Goal: Find specific page/section: Find specific page/section

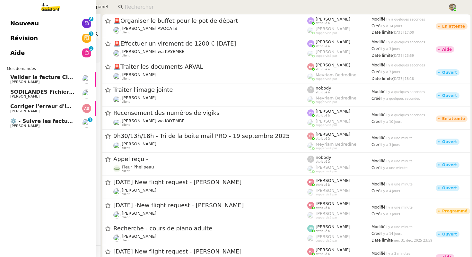
click at [17, 121] on span "⚙️ - Suivre les factures d'exploitation" at bounding box center [64, 121] width 108 height 6
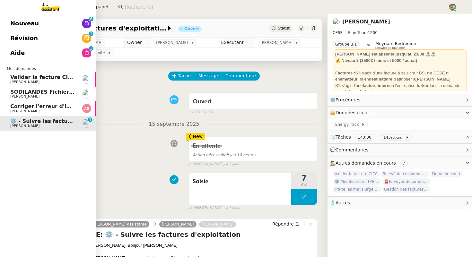
click at [19, 106] on span "Corriger l'erreur d'indice pour 2025" at bounding box center [61, 106] width 103 height 6
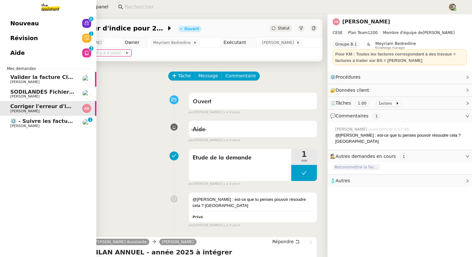
click at [54, 94] on span "SODILANDES Fichiers pour 2025" at bounding box center [56, 92] width 93 height 6
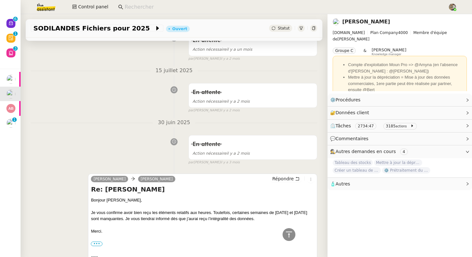
scroll to position [377, 0]
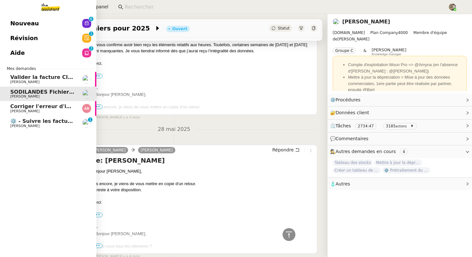
click at [12, 76] on span "Valider la facture CIEC" at bounding box center [42, 77] width 65 height 6
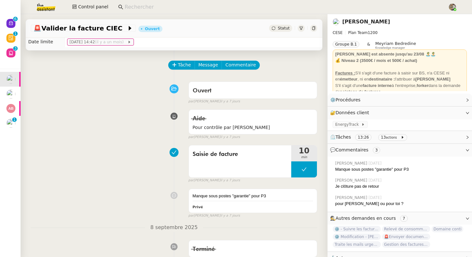
scroll to position [13, 0]
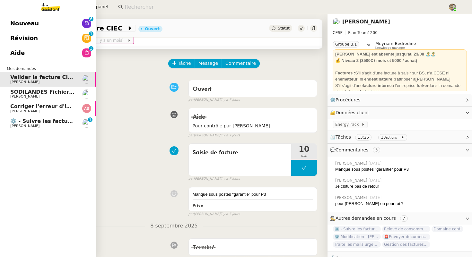
click at [31, 107] on span "Corriger l'erreur d'indice pour 2025" at bounding box center [61, 106] width 103 height 6
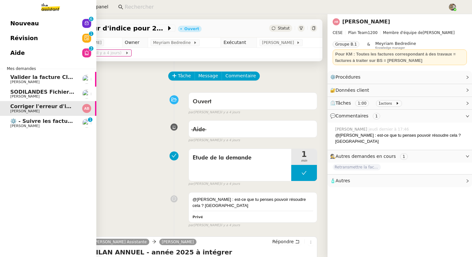
click at [37, 129] on link "⚙️ - Suivre les factures d'exploitation [PERSON_NAME] Conceicao 0 1 2 3 4 5 6 7…" at bounding box center [48, 123] width 96 height 15
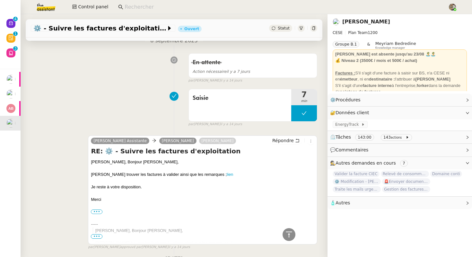
scroll to position [389, 0]
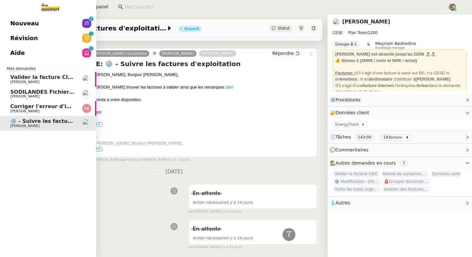
click at [32, 81] on span "[PERSON_NAME]" at bounding box center [24, 82] width 29 height 4
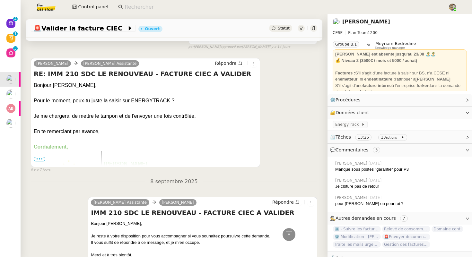
scroll to position [222, 0]
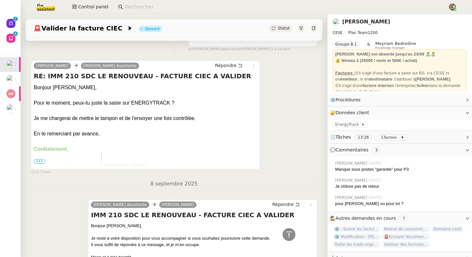
click at [345, 21] on link "[PERSON_NAME]" at bounding box center [366, 22] width 48 height 6
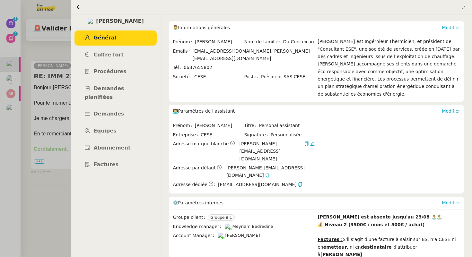
scroll to position [32, 0]
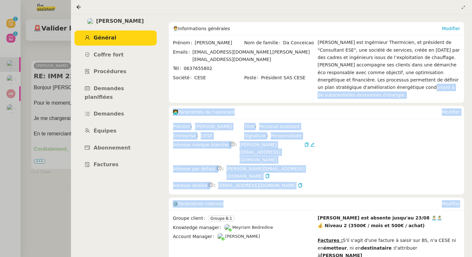
drag, startPoint x: 237, startPoint y: 217, endPoint x: 360, endPoint y: 40, distance: 215.3
click at [358, 53] on app-user-profile "Général 🧑‍💼 Informations générales Modifier Prénom [PERSON_NAME] de famille [PE…" at bounding box center [317, 216] width 296 height 452
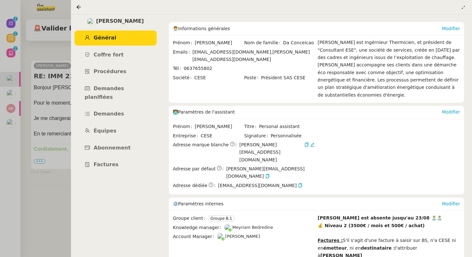
click at [64, 4] on div at bounding box center [236, 128] width 472 height 257
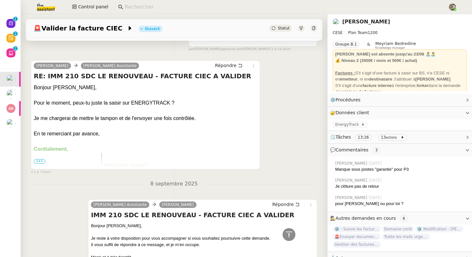
click at [137, 6] on input at bounding box center [283, 7] width 317 height 9
paste input "[PERSON_NAME].isidor"
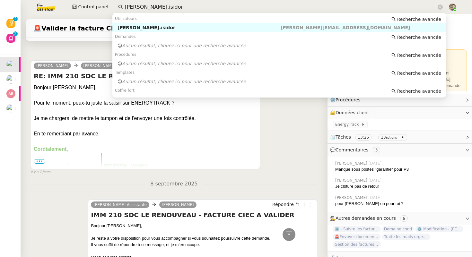
click at [136, 27] on div "[PERSON_NAME].isidor" at bounding box center [199, 28] width 163 height 6
type input "[PERSON_NAME].isidor"
